Goal: Obtain resource: Download file/media

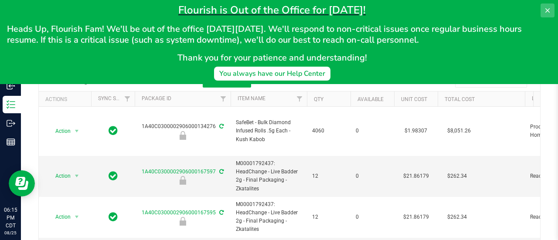
click at [549, 10] on icon at bounding box center [548, 10] width 7 height 7
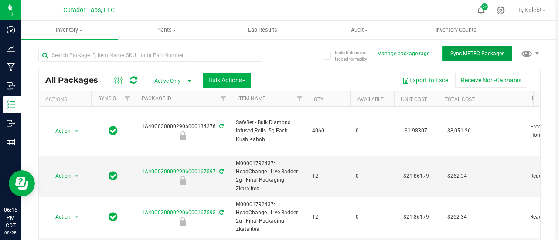
click at [461, 50] on button "Sync METRC Packages" at bounding box center [478, 54] width 70 height 16
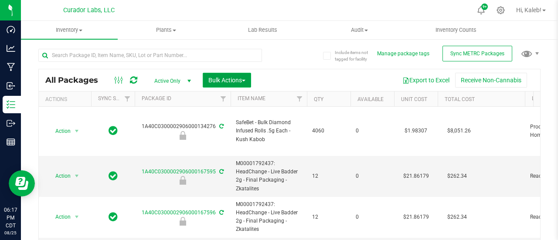
click at [223, 81] on span "Bulk Actions" at bounding box center [227, 80] width 37 height 7
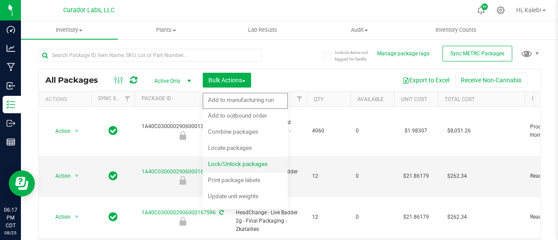
click at [234, 166] on span "Lock/Unlock packages" at bounding box center [238, 164] width 60 height 7
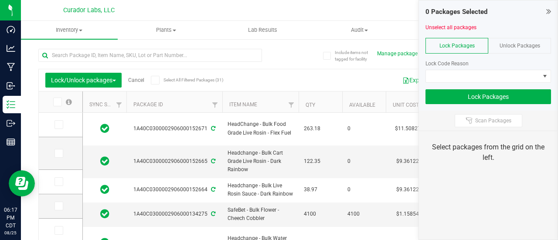
type input "[DATE]"
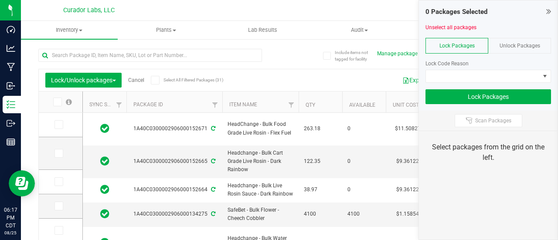
type input "[DATE]"
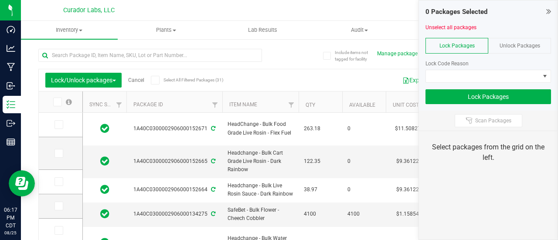
type input "[DATE]"
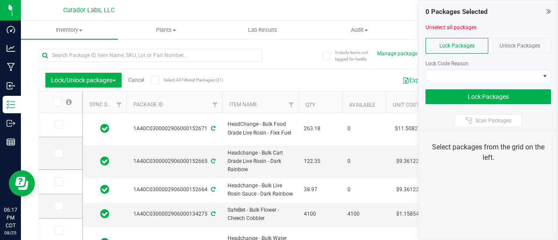
type input "[DATE]"
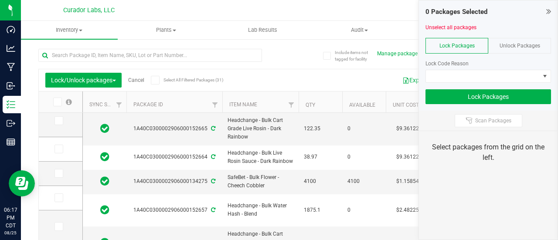
scroll to position [104, 0]
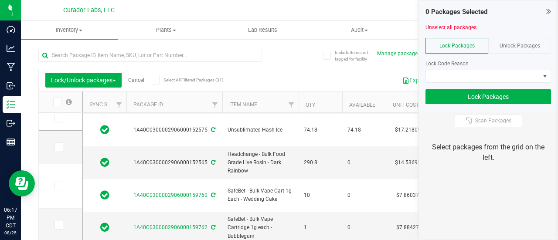
click at [407, 79] on button "Export to Excel" at bounding box center [426, 80] width 58 height 15
click at [134, 79] on link "Cancel" at bounding box center [136, 80] width 16 height 6
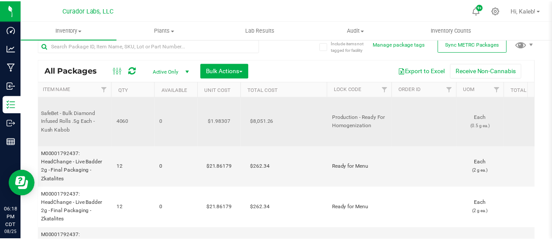
scroll to position [0, 198]
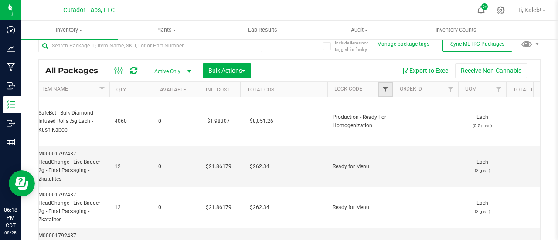
click at [386, 89] on span "Filter" at bounding box center [385, 89] width 7 height 7
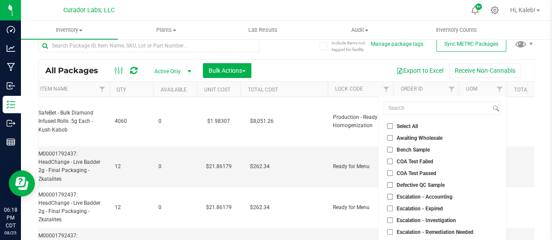
click at [388, 151] on input "Bench Sample" at bounding box center [390, 150] width 6 height 6
checkbox input "true"
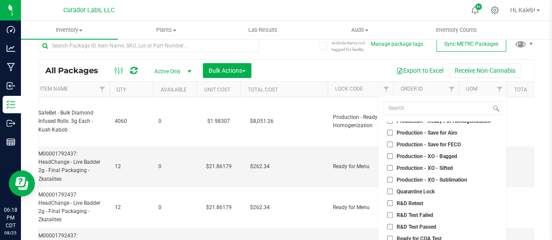
scroll to position [514, 0]
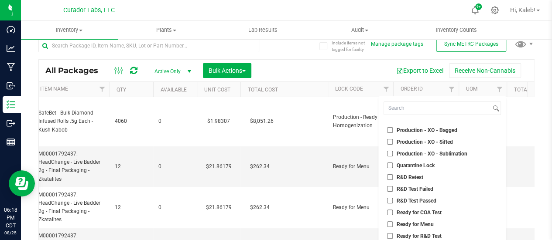
click at [388, 166] on input "Quarantine Lock" at bounding box center [390, 166] width 6 height 6
checkbox input "true"
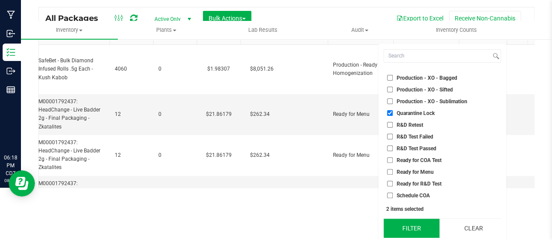
click at [411, 226] on button "Filter" at bounding box center [411, 228] width 55 height 19
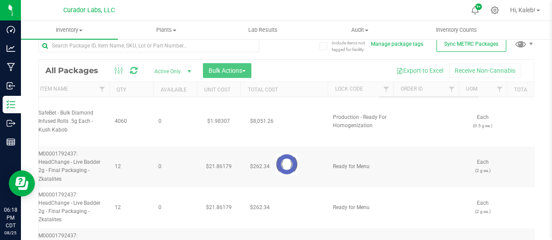
scroll to position [0, 0]
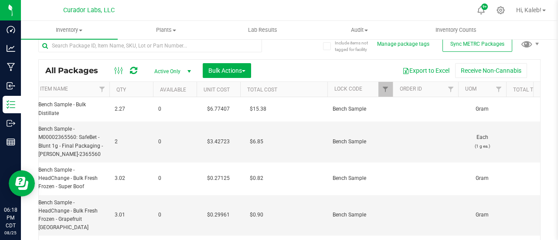
type input "[DATE]"
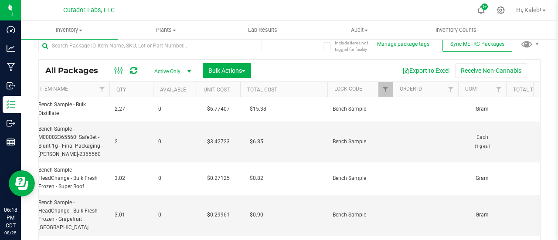
type input "[DATE]"
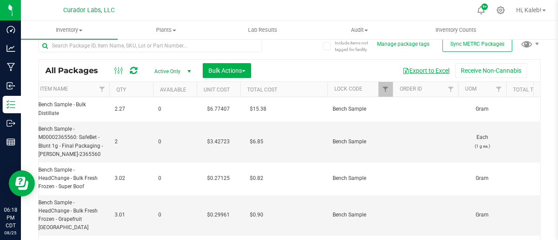
click at [425, 69] on button "Export to Excel" at bounding box center [426, 70] width 58 height 15
click at [382, 90] on span "Filter" at bounding box center [385, 89] width 7 height 7
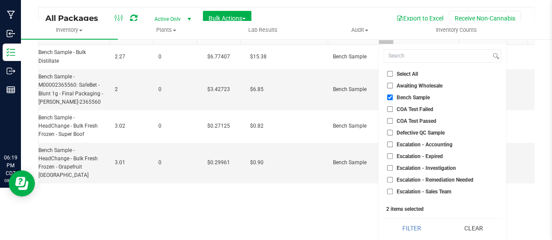
click at [390, 71] on input "Select All" at bounding box center [390, 74] width 6 height 6
checkbox input "true"
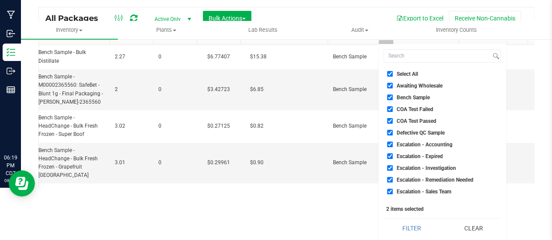
checkbox input "true"
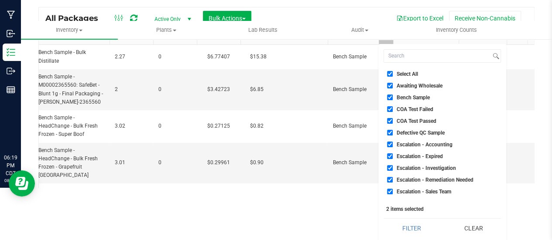
checkbox input "true"
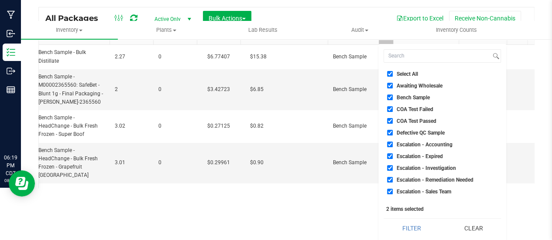
checkbox input "true"
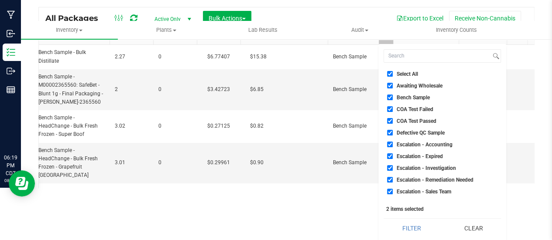
checkbox input "true"
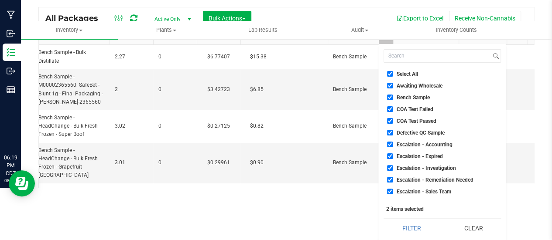
checkbox input "true"
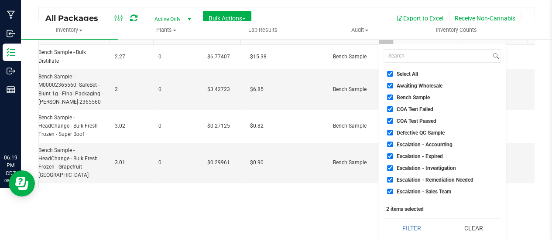
checkbox input "true"
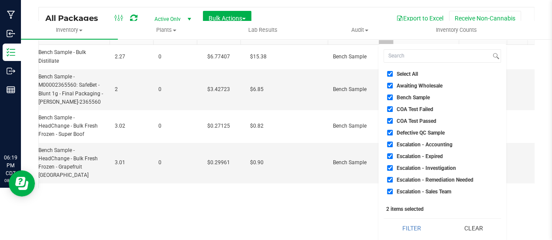
checkbox input "true"
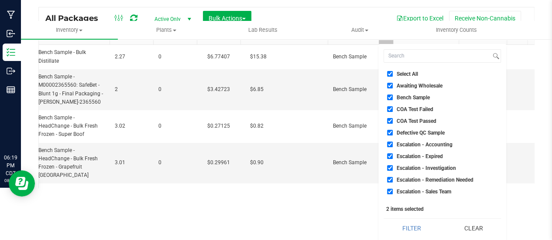
checkbox input "true"
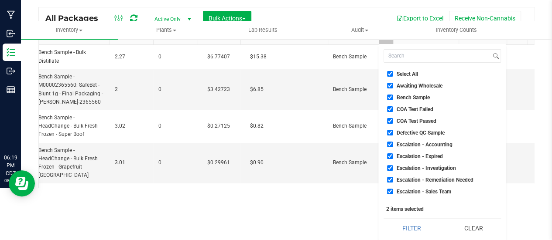
checkbox input "true"
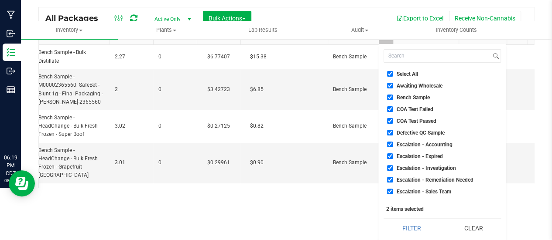
checkbox input "true"
click at [390, 96] on input "Bench Sample" at bounding box center [390, 98] width 6 height 6
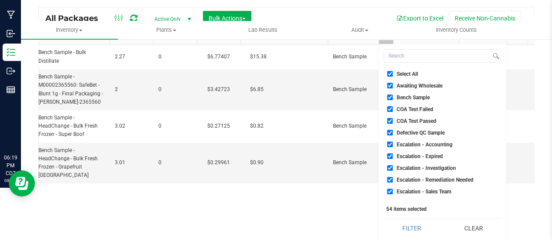
checkbox input "false"
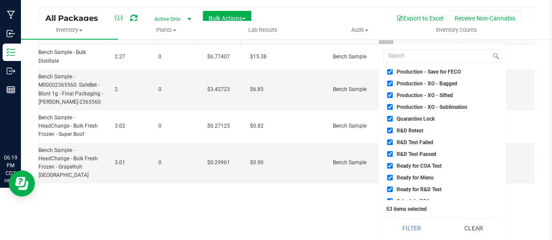
scroll to position [514, 0]
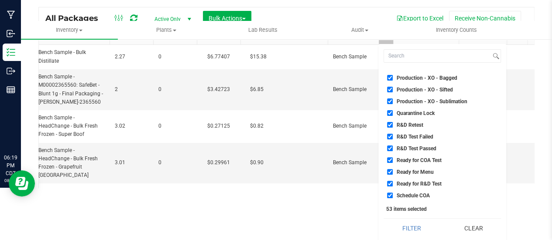
click at [390, 111] on input "Quarantine Lock" at bounding box center [390, 113] width 6 height 6
checkbox input "false"
click at [416, 226] on button "Filter" at bounding box center [411, 228] width 55 height 19
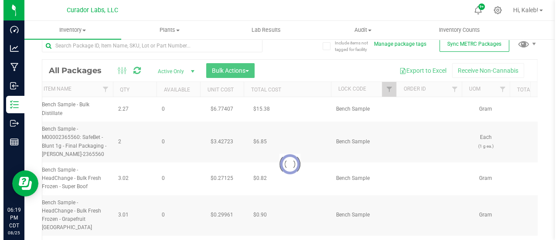
scroll to position [0, 0]
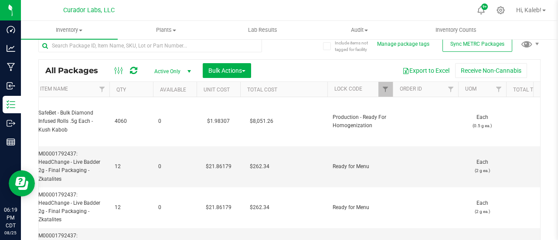
type input "[DATE]"
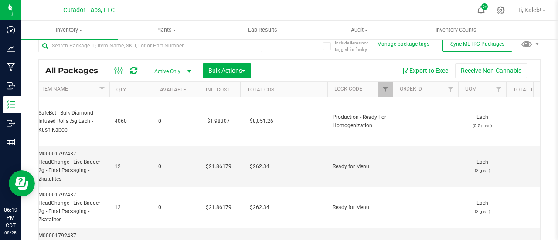
type input "[DATE]"
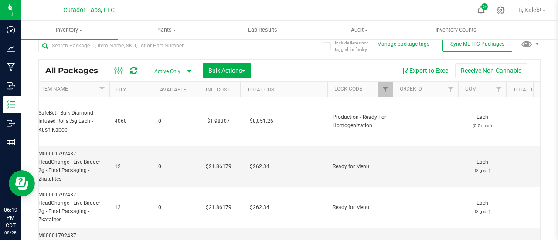
type input "[DATE]"
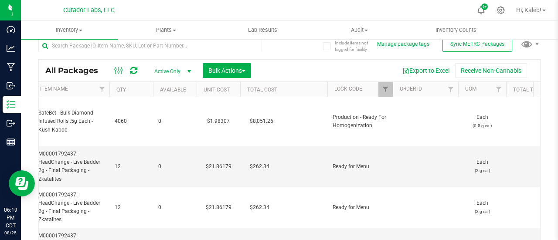
type input "[DATE]"
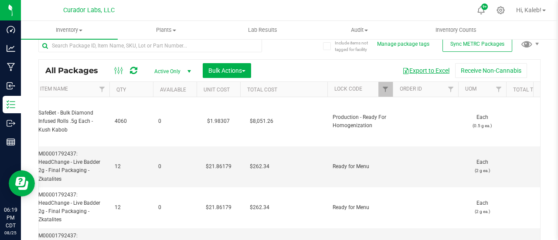
click at [421, 69] on button "Export to Excel" at bounding box center [426, 70] width 58 height 15
